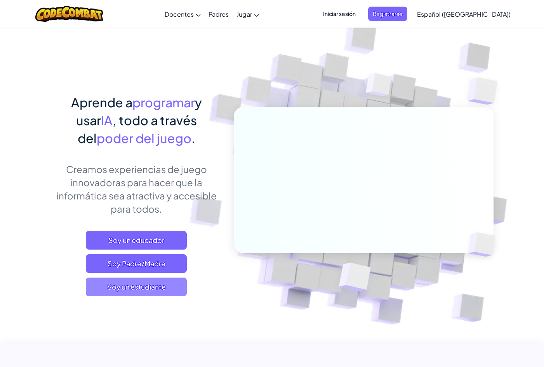
click at [151, 291] on span "Soy un estudiante" at bounding box center [136, 286] width 101 height 19
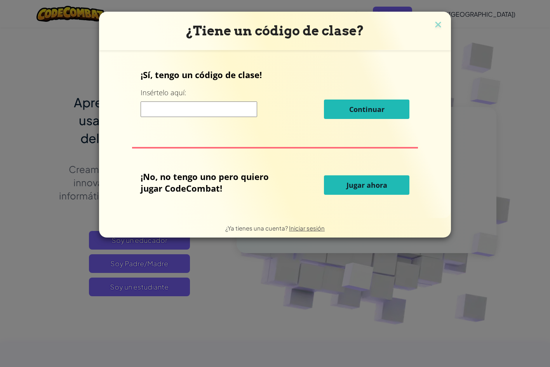
click at [188, 114] on input at bounding box center [199, 109] width 117 height 16
click at [378, 187] on font "Jugar ahora" at bounding box center [367, 184] width 41 height 9
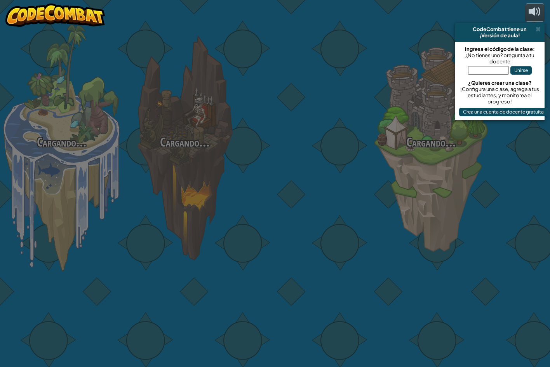
select select "es-419"
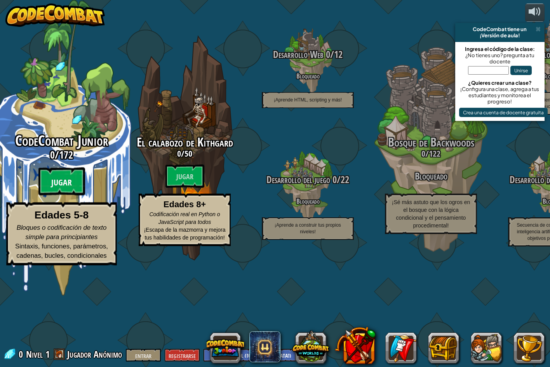
click at [68, 188] on font "Jugar" at bounding box center [61, 183] width 21 height 12
select select "es-419"
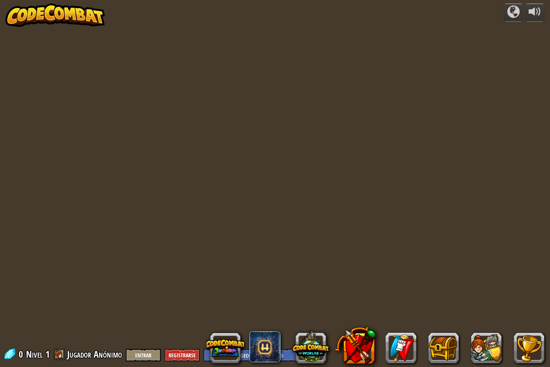
select select "es-419"
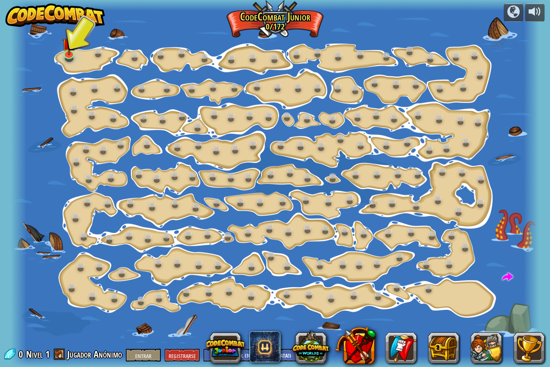
click at [77, 52] on div at bounding box center [275, 183] width 529 height 367
click at [69, 52] on img at bounding box center [69, 37] width 14 height 32
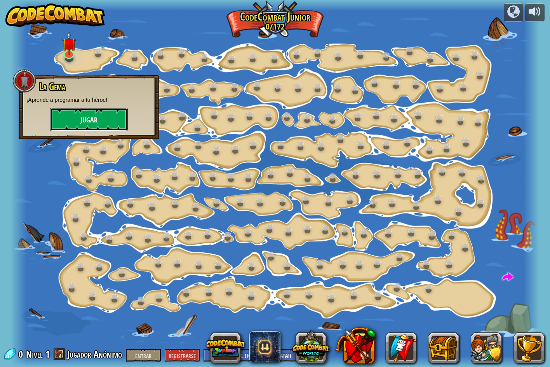
click at [93, 120] on font "Jugar" at bounding box center [88, 120] width 17 height 10
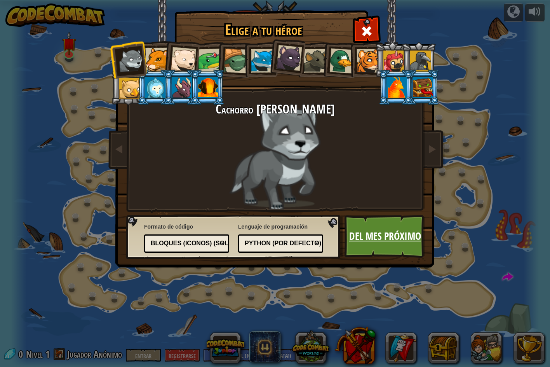
click at [368, 236] on font "Del mes próximo" at bounding box center [385, 236] width 72 height 14
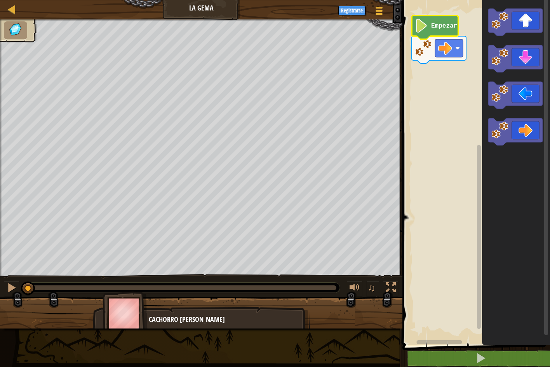
click at [422, 25] on image "Espacio de trabajo de Blockly" at bounding box center [421, 26] width 13 height 14
click at [431, 18] on icon "Espacio de trabajo de Blockly" at bounding box center [435, 28] width 47 height 24
click at [429, 25] on icon "Espacio de trabajo de Blockly" at bounding box center [435, 28] width 47 height 24
click at [447, 55] on image "Espacio de trabajo de Blockly" at bounding box center [445, 48] width 14 height 14
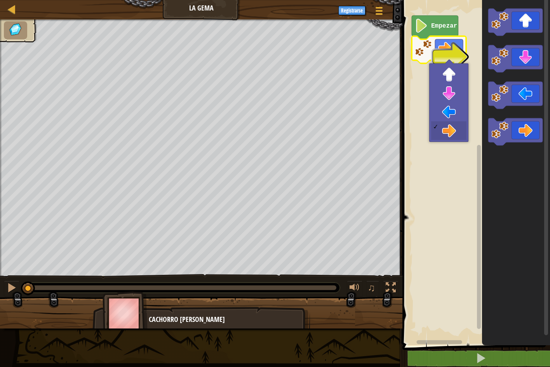
click at [514, 45] on icon "Espacio de trabajo de Blockly" at bounding box center [515, 58] width 54 height 27
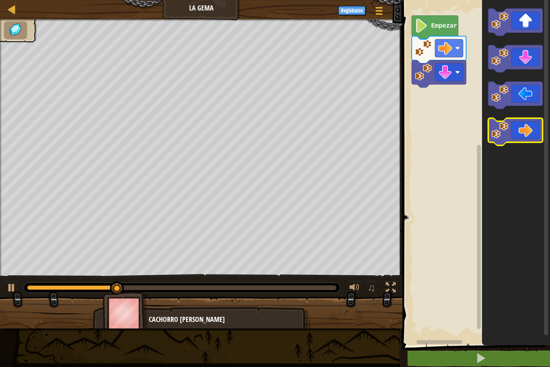
click at [534, 129] on icon "Espacio de trabajo de Blockly" at bounding box center [515, 131] width 54 height 27
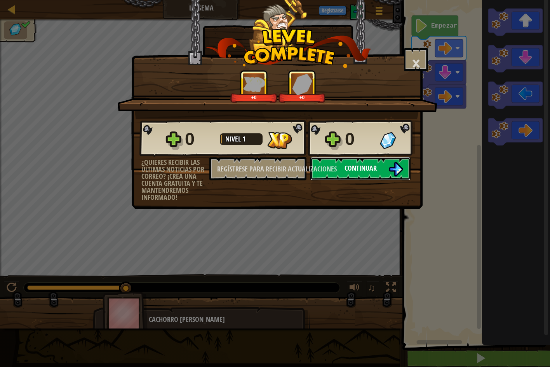
click at [363, 173] on button "Continuar" at bounding box center [361, 168] width 100 height 23
